Goal: Transaction & Acquisition: Purchase product/service

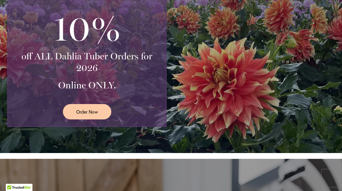
scroll to position [168, 0]
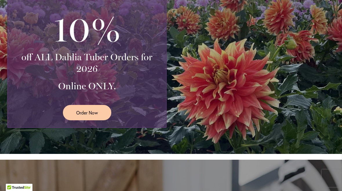
click at [93, 114] on span "Order Now" at bounding box center [87, 112] width 22 height 7
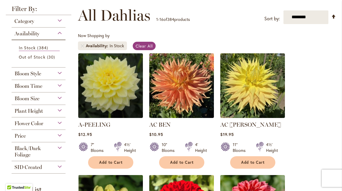
scroll to position [84, 0]
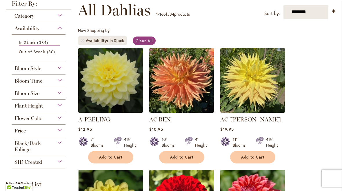
click at [64, 108] on div "Plant Height" at bounding box center [39, 104] width 54 height 9
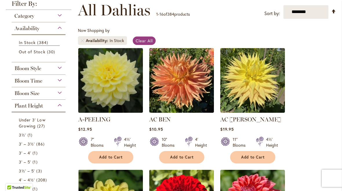
scroll to position [186, 0]
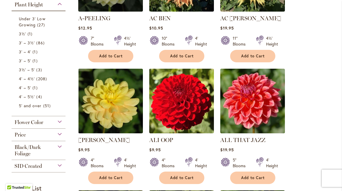
click at [33, 23] on link "Under 3' Low Growing 27 items" at bounding box center [39, 22] width 41 height 12
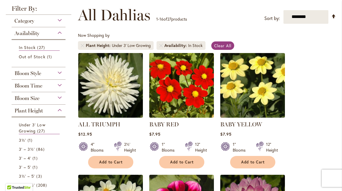
scroll to position [79, 0]
click at [25, 141] on span "3½'" at bounding box center [22, 140] width 7 height 6
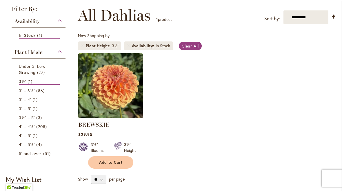
scroll to position [72, 0]
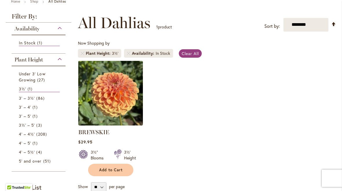
click at [20, 97] on span "3' – 3½'" at bounding box center [27, 98] width 16 height 6
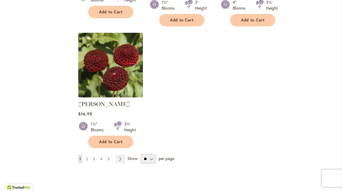
scroll to position [727, 0]
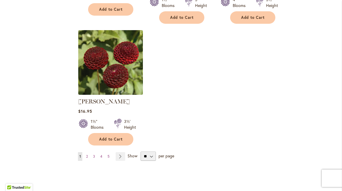
click at [121, 152] on link "Page Next" at bounding box center [121, 156] width 10 height 9
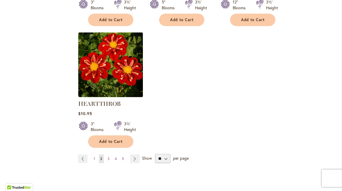
scroll to position [727, 0]
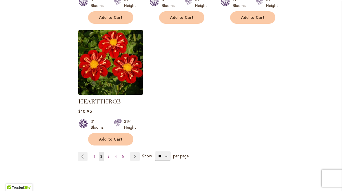
click at [130, 152] on link "Page Next" at bounding box center [135, 156] width 10 height 9
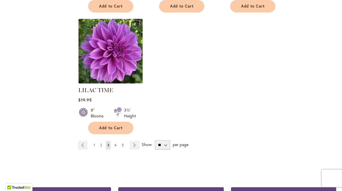
scroll to position [732, 0]
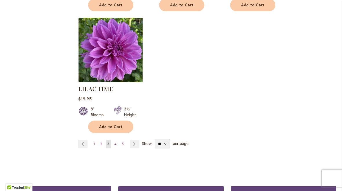
click at [135, 140] on link "Page Next" at bounding box center [135, 144] width 10 height 9
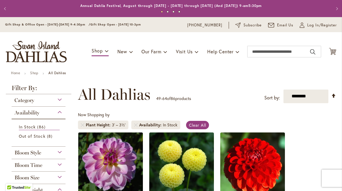
click at [32, 181] on span "Bloom Size" at bounding box center [26, 177] width 25 height 6
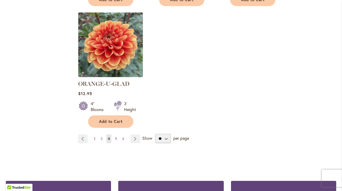
scroll to position [746, 0]
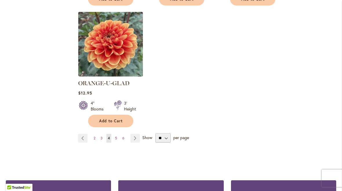
click at [134, 134] on link "Page Next" at bounding box center [135, 138] width 10 height 9
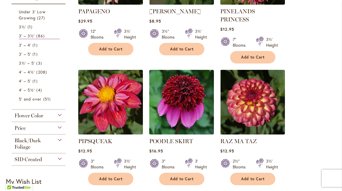
scroll to position [192, 0]
click at [64, 119] on div "Flower Color" at bounding box center [39, 114] width 54 height 9
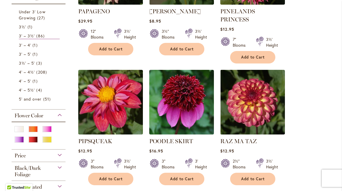
click at [20, 140] on div "Purple" at bounding box center [18, 140] width 9 height 6
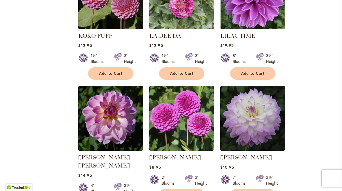
scroll to position [546, 0]
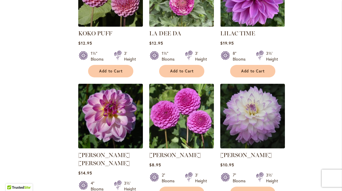
click at [178, 118] on img at bounding box center [181, 116] width 65 height 65
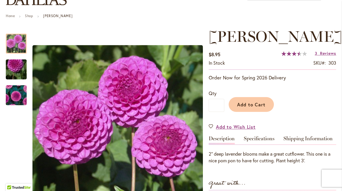
scroll to position [58, 0]
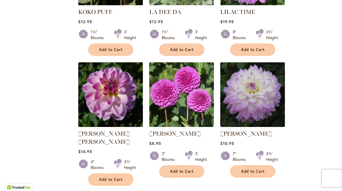
scroll to position [568, 0]
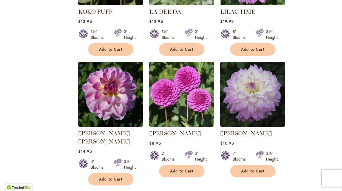
click at [260, 167] on button "Add to Cart" at bounding box center [252, 171] width 45 height 12
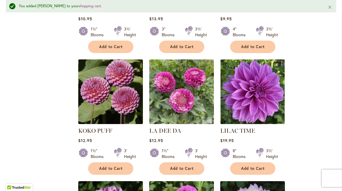
scroll to position [463, 0]
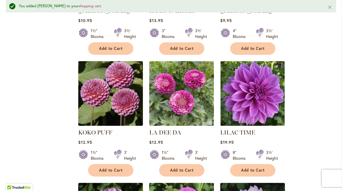
click at [257, 171] on span "Add to Cart" at bounding box center [253, 170] width 24 height 5
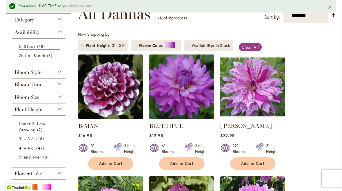
scroll to position [97, 0]
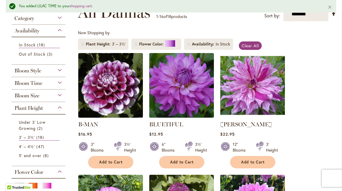
click at [192, 161] on span "Add to Cart" at bounding box center [182, 162] width 24 height 5
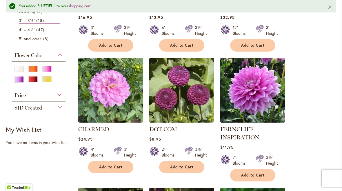
scroll to position [214, 0]
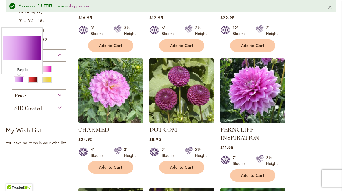
click at [16, 83] on div "Purple" at bounding box center [18, 80] width 9 height 6
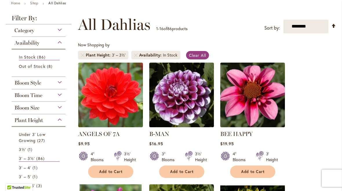
scroll to position [69, 0]
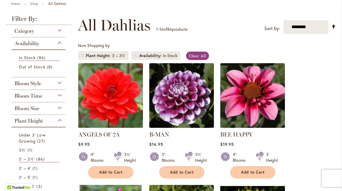
click at [116, 168] on button "Add to Cart" at bounding box center [110, 172] width 45 height 12
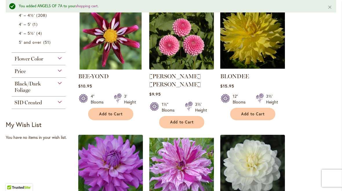
scroll to position [263, 0]
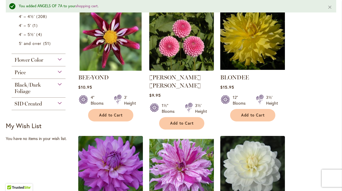
click at [63, 61] on div "Flower Color" at bounding box center [39, 58] width 54 height 9
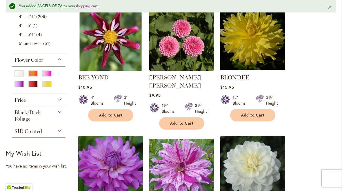
click at [54, 86] on div at bounding box center [48, 85] width 13 height 8
click at [51, 86] on div "Yellow" at bounding box center [46, 84] width 9 height 6
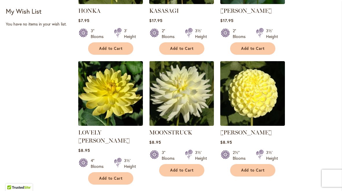
scroll to position [330, 0]
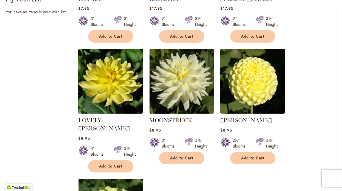
click at [112, 164] on span "Add to Cart" at bounding box center [111, 166] width 24 height 5
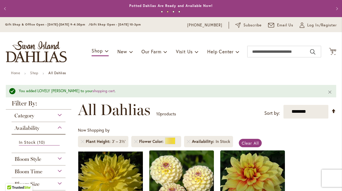
scroll to position [0, 0]
click at [92, 91] on link "shopping cart" at bounding box center [103, 90] width 22 height 5
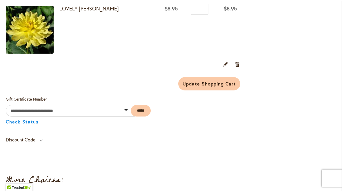
scroll to position [403, 0]
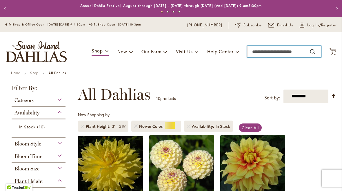
click at [256, 46] on input "Search" at bounding box center [284, 52] width 74 height 12
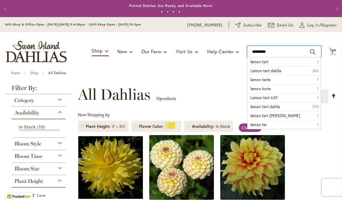
type input "**********"
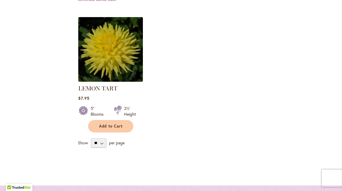
scroll to position [202, 0]
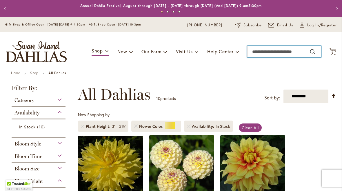
click at [261, 51] on input "Search" at bounding box center [284, 52] width 74 height 12
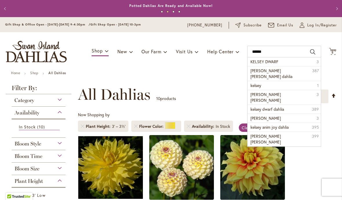
click at [274, 63] on span "KELSEY DWARF" at bounding box center [264, 62] width 28 height 6
type input "**********"
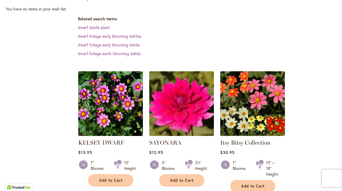
scroll to position [140, 0]
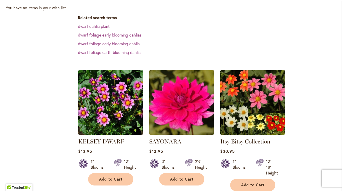
click at [115, 178] on span "Add to Cart" at bounding box center [111, 179] width 24 height 5
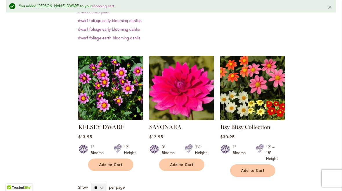
scroll to position [172, 0]
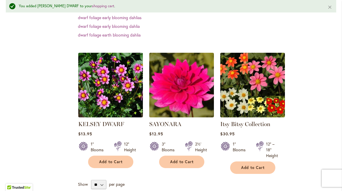
click at [117, 163] on span "Add to Cart" at bounding box center [111, 161] width 24 height 5
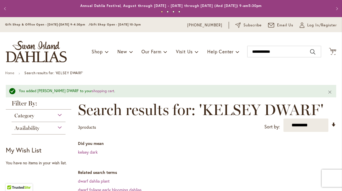
scroll to position [0, 0]
click at [93, 89] on link "shopping cart" at bounding box center [103, 90] width 22 height 5
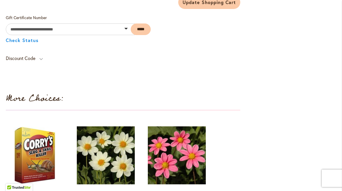
scroll to position [556, 0]
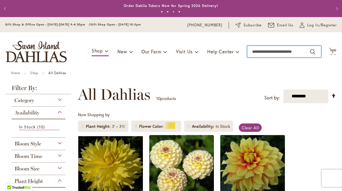
click at [257, 50] on input "Search" at bounding box center [284, 52] width 74 height 12
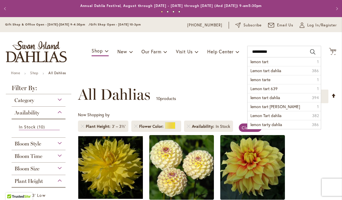
click at [282, 72] on li "Lemon tart dahlia 386" at bounding box center [284, 70] width 73 height 9
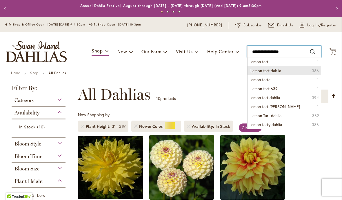
type input "**********"
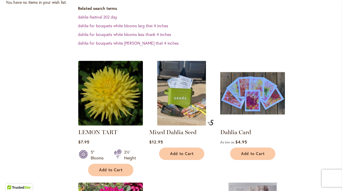
scroll to position [161, 0]
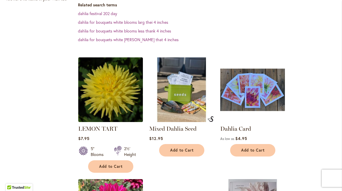
click at [113, 167] on span "Add to Cart" at bounding box center [111, 166] width 24 height 5
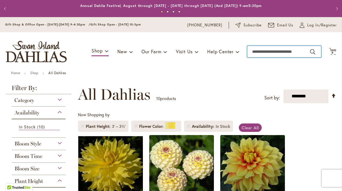
click at [260, 48] on input "Search" at bounding box center [284, 52] width 74 height 12
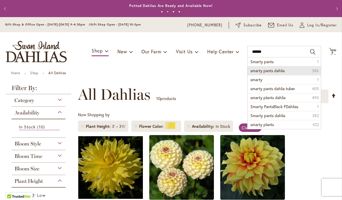
click at [286, 68] on li "smarty pants dahlia 386" at bounding box center [284, 70] width 73 height 9
type input "**********"
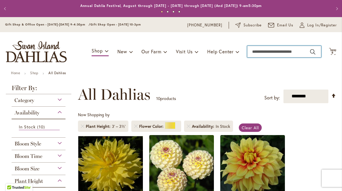
click at [256, 50] on input "Search" at bounding box center [284, 52] width 74 height 12
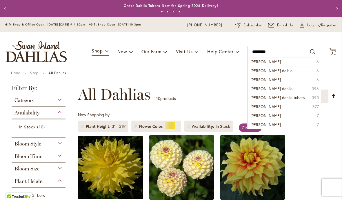
click at [282, 71] on span "mary munns dalhia" at bounding box center [271, 71] width 42 height 6
type input "**********"
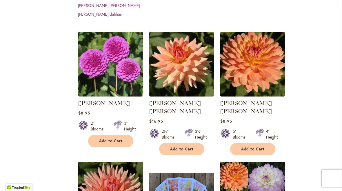
scroll to position [205, 0]
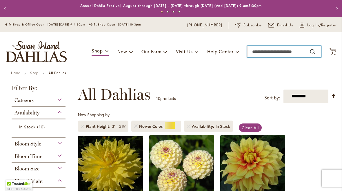
click at [263, 47] on input "Search" at bounding box center [284, 52] width 74 height 12
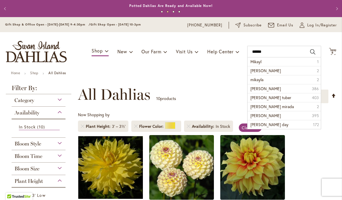
click at [277, 70] on span "mikayla miranda" at bounding box center [265, 71] width 30 height 6
type input "**********"
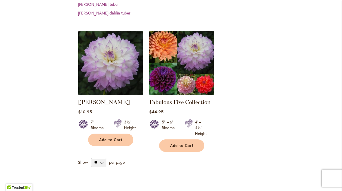
scroll to position [157, 0]
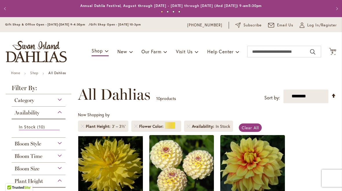
click at [20, 73] on link "Home" at bounding box center [15, 73] width 9 height 4
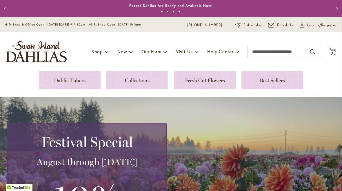
click at [336, 52] on icon "Cart .cls-1 { fill: #231f20; }" at bounding box center [332, 51] width 7 height 7
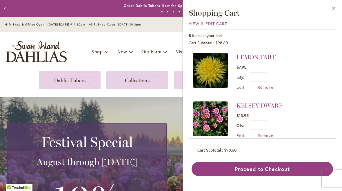
click at [202, 22] on span "View & Edit Cart" at bounding box center [208, 24] width 38 height 6
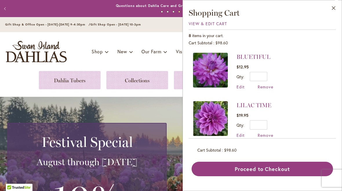
scroll to position [196, 0]
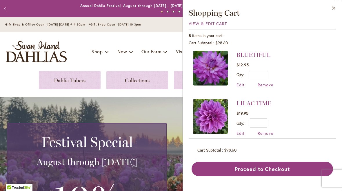
click at [270, 131] on span "Remove" at bounding box center [266, 133] width 16 height 6
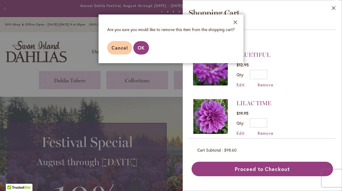
click at [143, 46] on span "OK" at bounding box center [141, 48] width 7 height 6
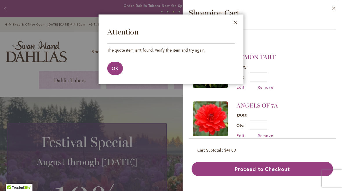
click at [112, 70] on span "OK" at bounding box center [115, 68] width 7 height 6
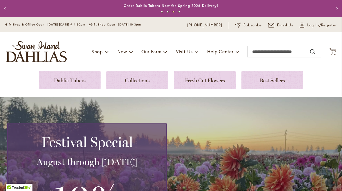
click at [336, 52] on icon "Cart .cls-1 { fill: #231f20; }" at bounding box center [332, 51] width 7 height 7
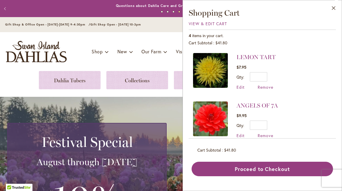
click at [335, 7] on button "Close" at bounding box center [334, 9] width 16 height 18
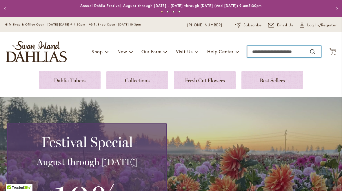
click at [260, 49] on input "Search" at bounding box center [284, 52] width 74 height 12
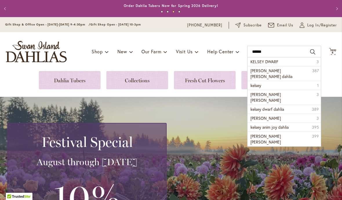
click at [280, 62] on li "KELSEY DWARF 3" at bounding box center [284, 61] width 73 height 9
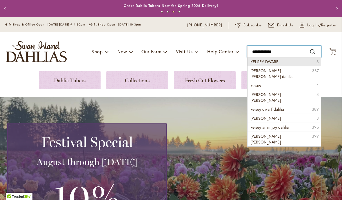
type input "**********"
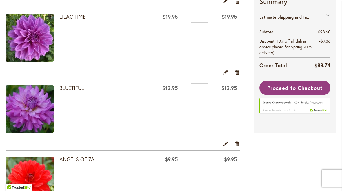
scroll to position [172, 0]
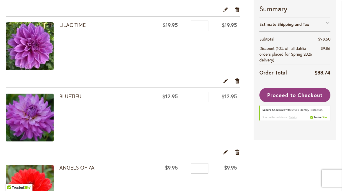
click at [240, 81] on link "Remove item" at bounding box center [238, 80] width 6 height 6
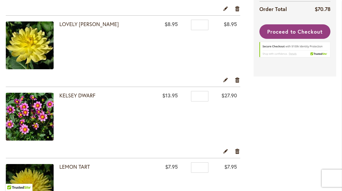
scroll to position [316, 0]
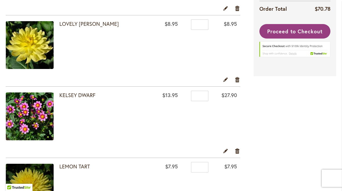
click at [240, 150] on link "Remove item" at bounding box center [238, 151] width 6 height 6
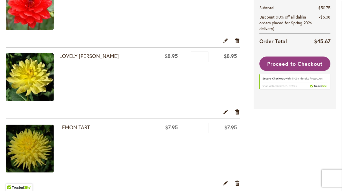
scroll to position [284, 0]
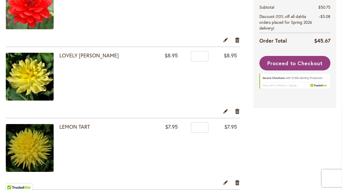
click at [239, 112] on link "Remove item" at bounding box center [238, 111] width 6 height 6
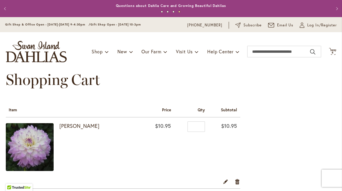
click at [34, 141] on img at bounding box center [30, 147] width 48 height 48
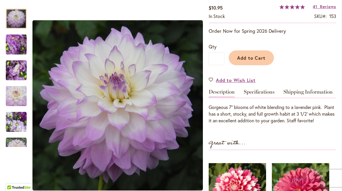
scroll to position [104, 0]
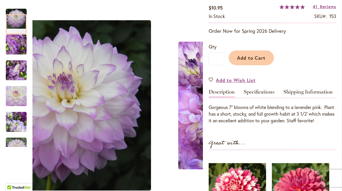
click at [14, 69] on img "MIKAYLA MIRANDA" at bounding box center [16, 70] width 42 height 31
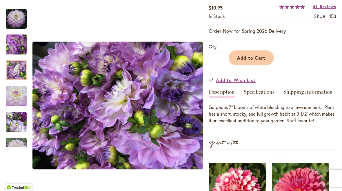
click at [16, 123] on img "MIKAYLA MIRANDA" at bounding box center [16, 122] width 21 height 21
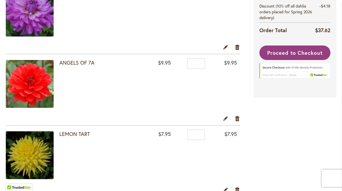
scroll to position [206, 0]
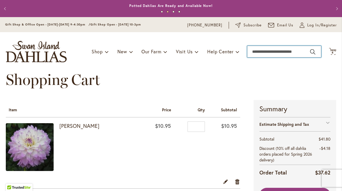
click at [256, 52] on input "Search" at bounding box center [284, 52] width 74 height 12
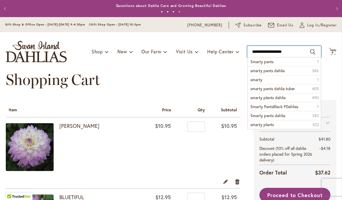
type input "**********"
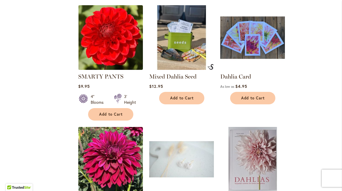
scroll to position [231, 0]
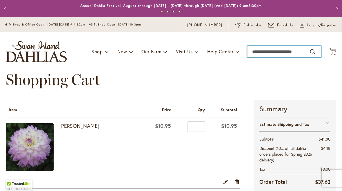
click at [260, 51] on input "Search" at bounding box center [284, 52] width 74 height 12
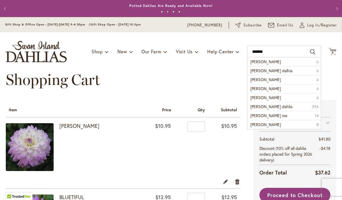
click at [274, 61] on li "[PERSON_NAME] 6" at bounding box center [284, 61] width 73 height 9
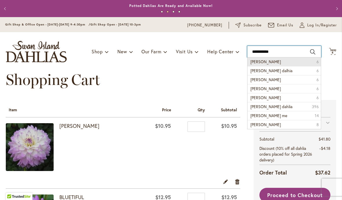
type input "**********"
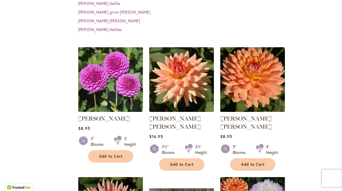
scroll to position [189, 0]
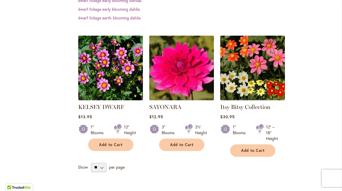
scroll to position [174, 0]
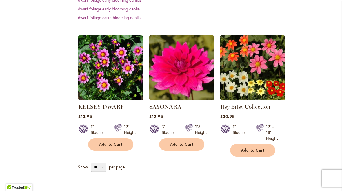
click at [110, 143] on span "Add to Cart" at bounding box center [111, 144] width 24 height 5
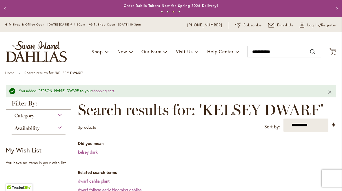
scroll to position [0, 0]
click at [338, 49] on div "Toggle Nav Shop Dahlia Tubers Collections Fresh Cut Dahlias Gardening Supplies …" at bounding box center [171, 51] width 342 height 39
click at [334, 51] on span "5 5 items" at bounding box center [333, 52] width 6 height 3
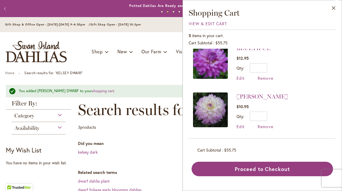
scroll to position [154, 0]
click at [334, 7] on button "Close" at bounding box center [334, 9] width 16 height 18
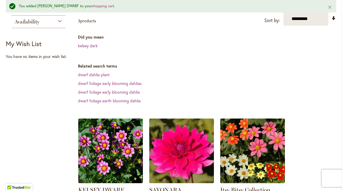
scroll to position [108, 0]
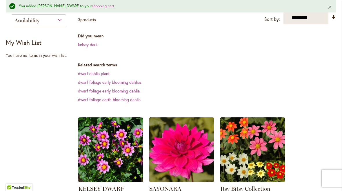
click at [28, 43] on strong "My Wish List" at bounding box center [24, 42] width 36 height 8
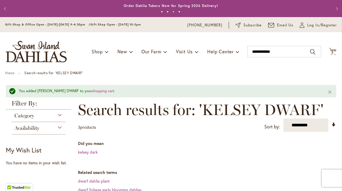
scroll to position [0, 0]
